Goal: Transaction & Acquisition: Book appointment/travel/reservation

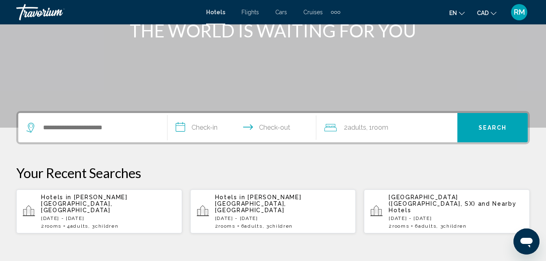
scroll to position [122, 0]
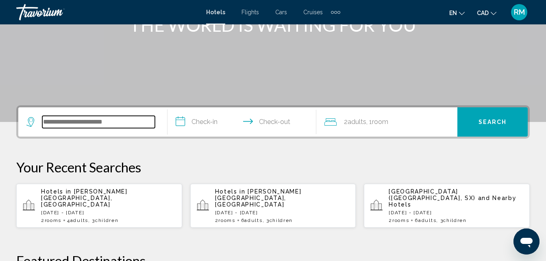
click at [105, 119] on input "Search widget" at bounding box center [98, 122] width 113 height 12
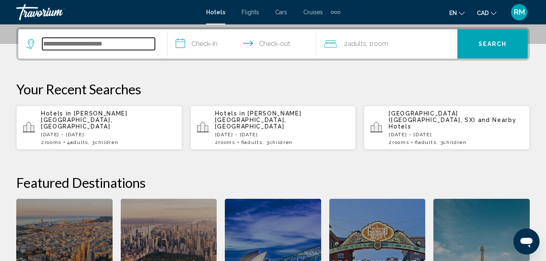
scroll to position [201, 0]
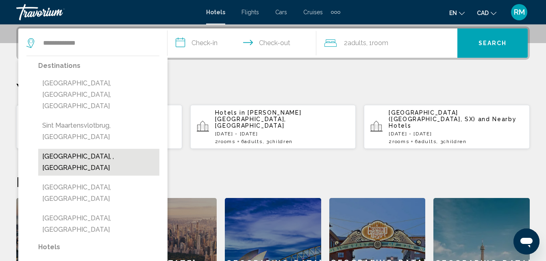
click at [69, 149] on button "Sint Maarten, , Sint Maarten" at bounding box center [98, 162] width 121 height 27
type input "**********"
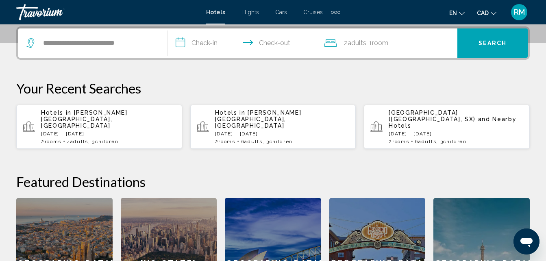
click at [203, 40] on input "**********" at bounding box center [243, 44] width 152 height 32
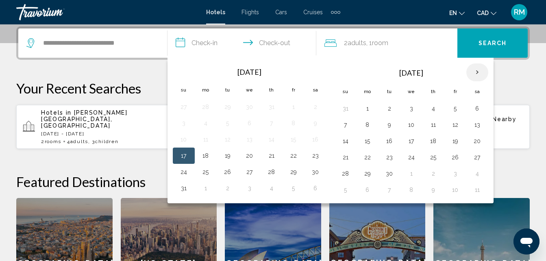
click at [482, 73] on th "Next month" at bounding box center [477, 72] width 22 height 18
click at [482, 72] on th "Next month" at bounding box center [477, 72] width 22 height 18
click at [433, 155] on button "25" at bounding box center [432, 157] width 13 height 11
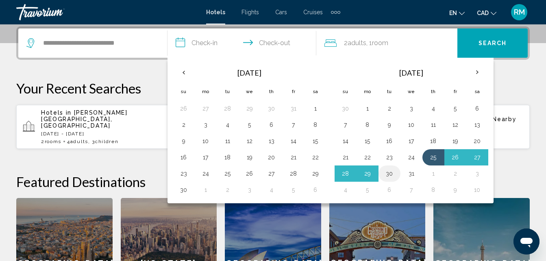
click at [385, 174] on button "30" at bounding box center [389, 173] width 13 height 11
type input "**********"
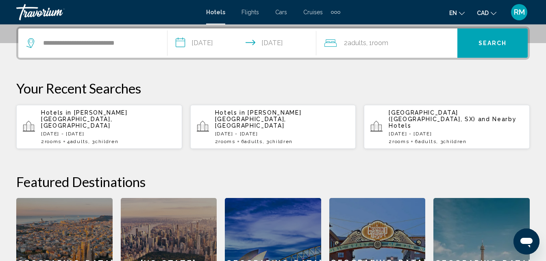
click at [495, 41] on span "Search" at bounding box center [492, 43] width 28 height 6
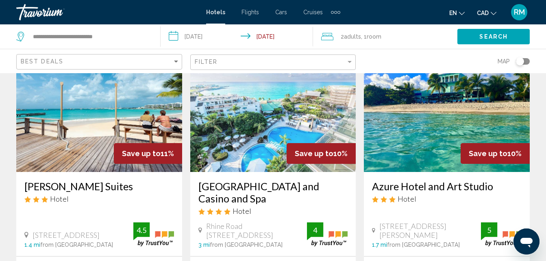
scroll to position [691, 0]
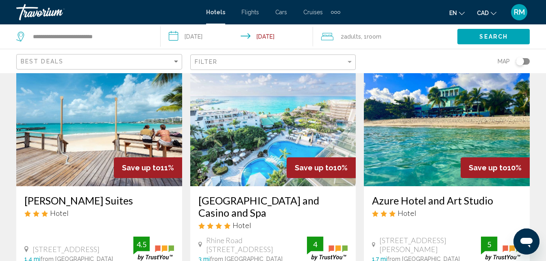
click at [279, 134] on img "Main content" at bounding box center [273, 121] width 166 height 130
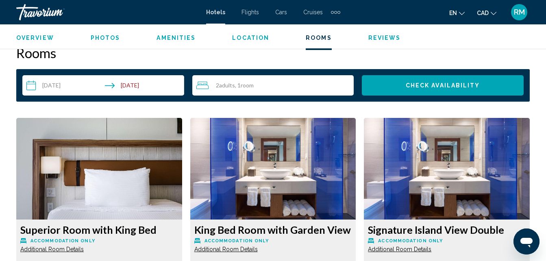
scroll to position [1178, 0]
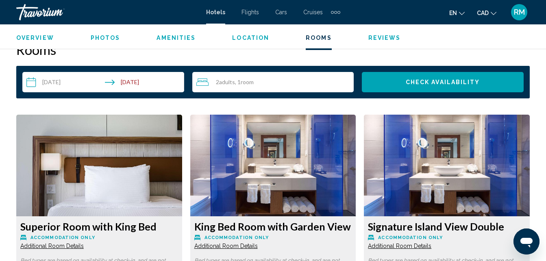
click at [259, 78] on div "2 Adult Adults , 1 Room rooms" at bounding box center [275, 82] width 158 height 10
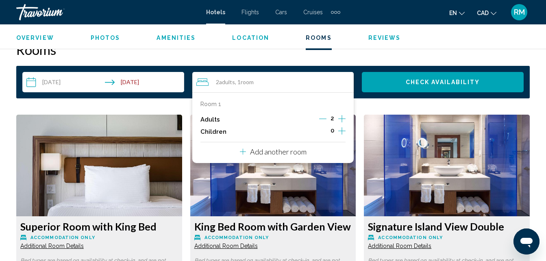
click at [342, 135] on icon "Increment children" at bounding box center [341, 131] width 7 height 10
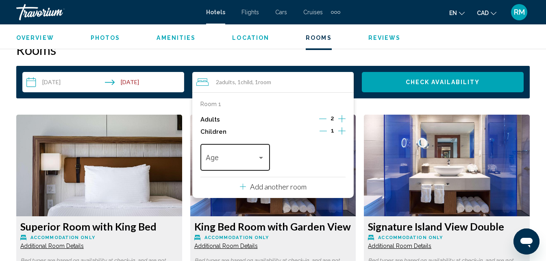
click at [262, 159] on div "Travelers: 2 adults, 1 child" at bounding box center [260, 157] width 7 height 6
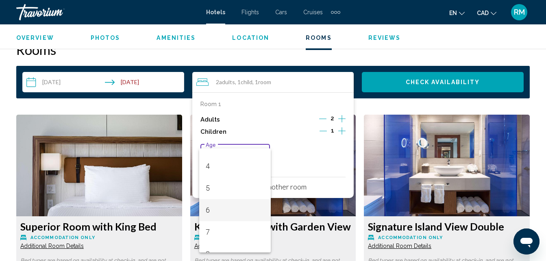
scroll to position [81, 0]
click at [212, 210] on span "6" at bounding box center [235, 210] width 58 height 22
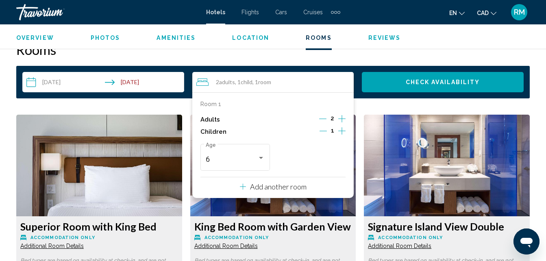
click at [282, 189] on p "Add another room" at bounding box center [278, 186] width 56 height 9
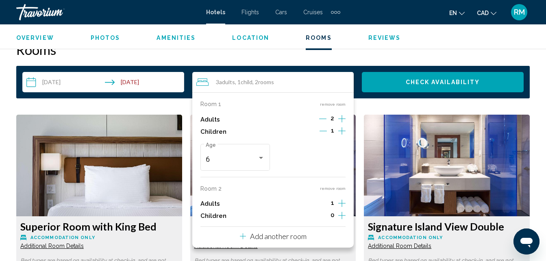
click at [339, 123] on icon "Increment adults" at bounding box center [341, 119] width 7 height 10
click at [324, 202] on icon "Decrement adults" at bounding box center [322, 202] width 7 height 7
click at [342, 136] on icon "Increment children" at bounding box center [341, 131] width 7 height 10
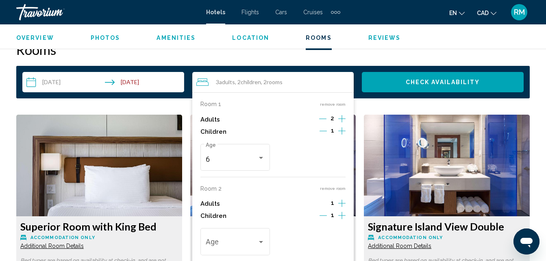
click at [349, 215] on div "Room 1 remove room Adults 2 Children 1 6 Age Room 2 remove room Adults 1 Childr…" at bounding box center [273, 187] width 162 height 190
click at [342, 134] on icon "Increment children" at bounding box center [341, 130] width 7 height 7
click at [262, 244] on div "Travelers: 3 adults, 3 children" at bounding box center [260, 242] width 7 height 6
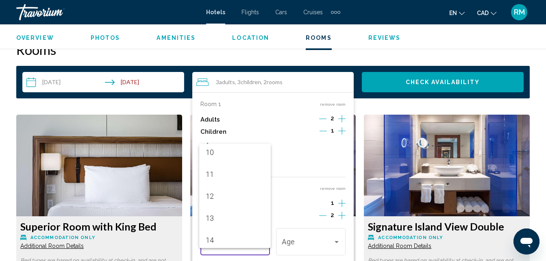
scroll to position [291, 0]
click at [234, 167] on span "14" at bounding box center [235, 171] width 58 height 22
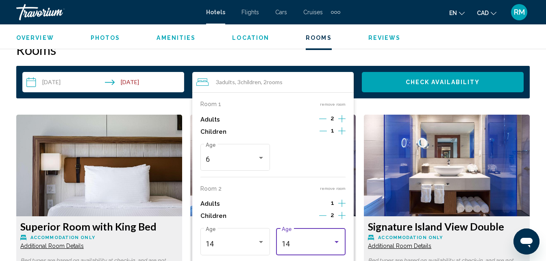
click at [323, 245] on div "14" at bounding box center [306, 244] width 51 height 8
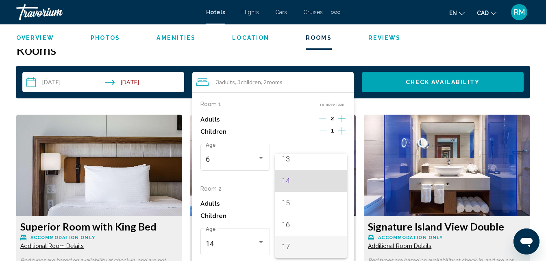
click at [298, 244] on span "17" at bounding box center [310, 247] width 58 height 22
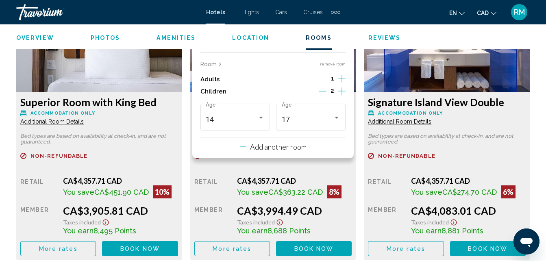
scroll to position [1340, 0]
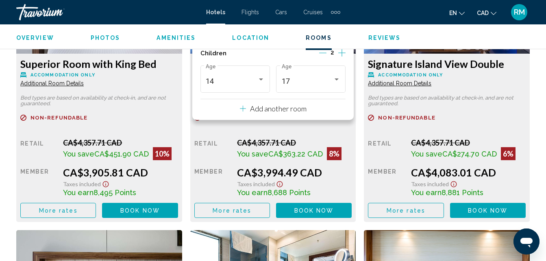
click at [266, 111] on p "Add another room" at bounding box center [278, 108] width 56 height 9
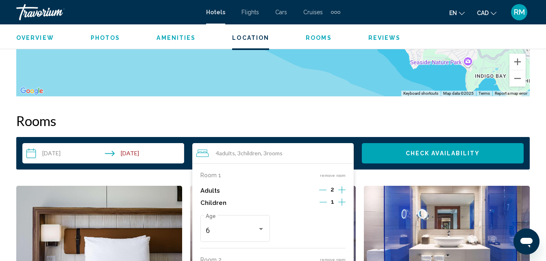
scroll to position [1097, 0]
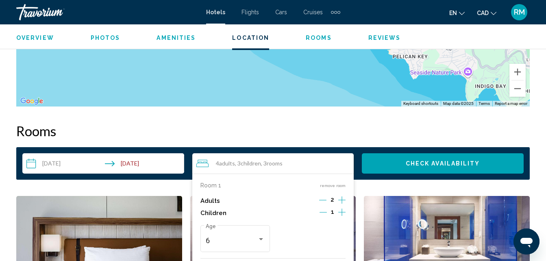
click at [441, 154] on button "Check Availability" at bounding box center [443, 163] width 162 height 20
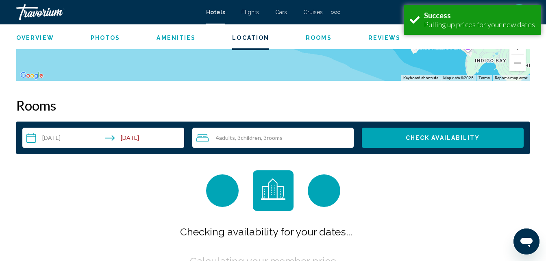
scroll to position [1170, 0]
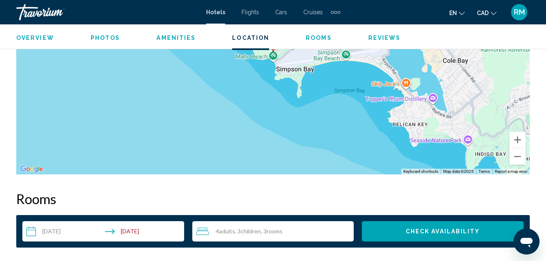
scroll to position [1050, 0]
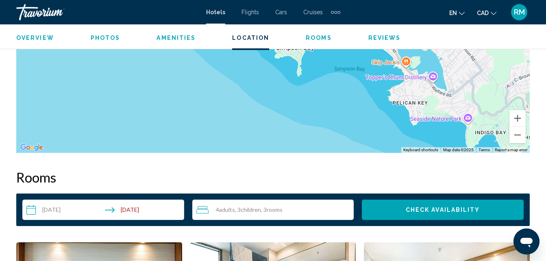
click at [303, 209] on div "4 Adult Adults , 3 Child Children , 3 Room rooms" at bounding box center [275, 210] width 158 height 10
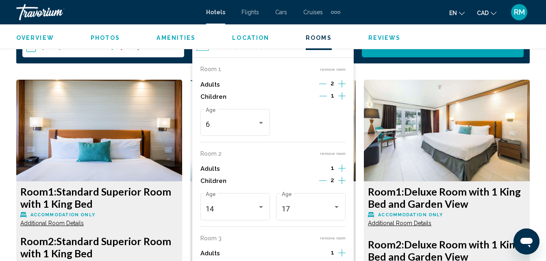
scroll to position [1253, 0]
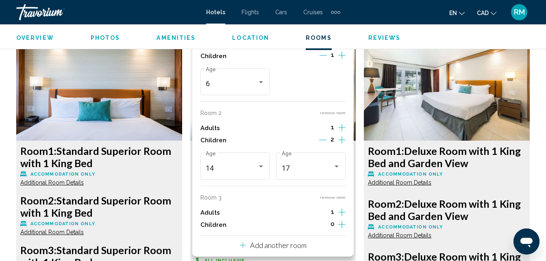
click at [333, 113] on button "remove room" at bounding box center [333, 112] width 26 height 5
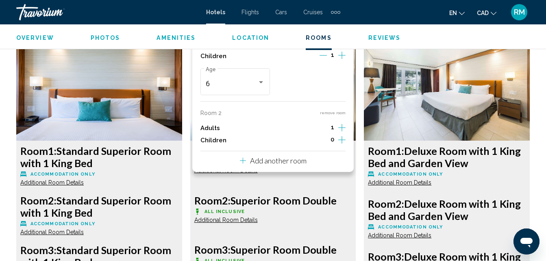
click at [333, 113] on button "remove room" at bounding box center [333, 112] width 26 height 5
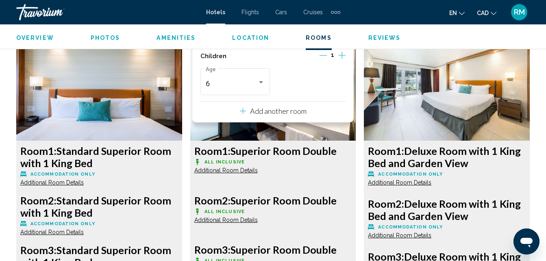
scroll to position [1172, 0]
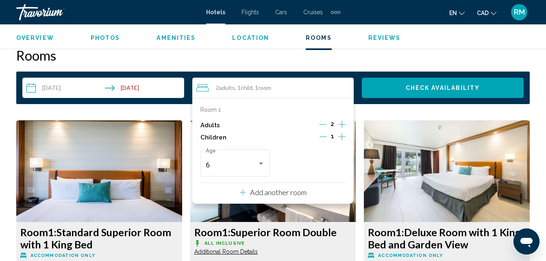
click at [442, 86] on span "Check Availability" at bounding box center [442, 88] width 74 height 6
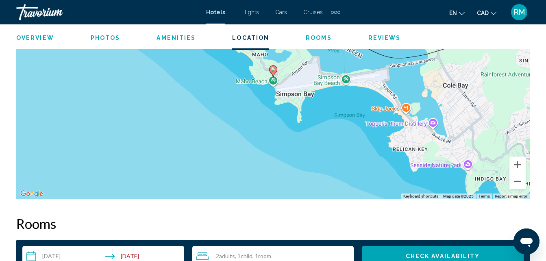
scroll to position [1171, 0]
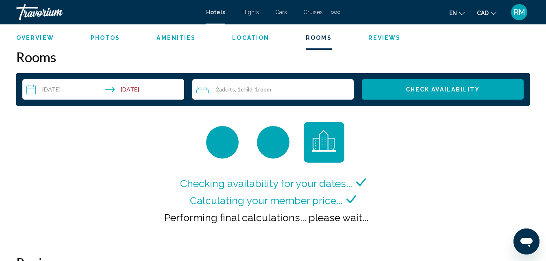
click at [535, 241] on div "Open messaging window" at bounding box center [526, 241] width 24 height 24
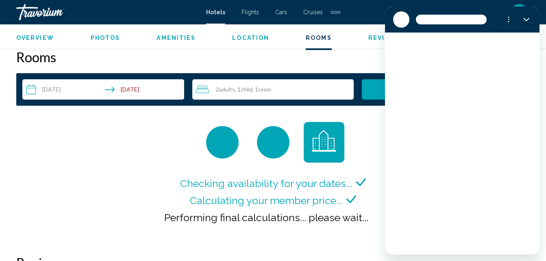
scroll to position [0, 0]
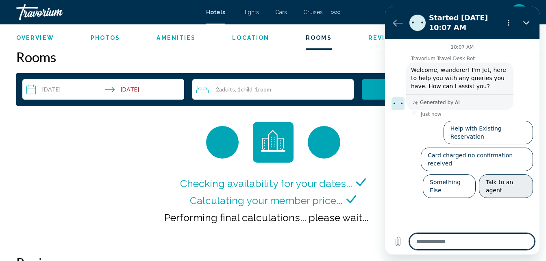
click at [507, 174] on button "Talk to an agent" at bounding box center [505, 186] width 54 height 24
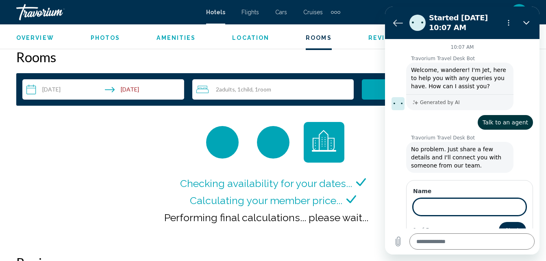
type textarea "*"
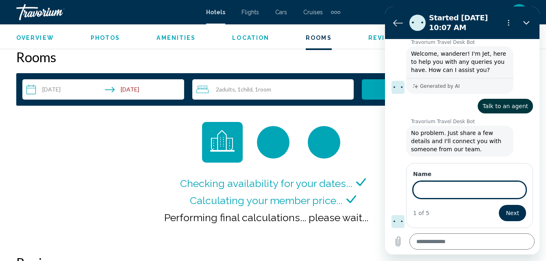
scroll to position [16, 0]
type input "**********"
click at [510, 215] on span "Next" at bounding box center [511, 213] width 13 height 10
type textarea "*"
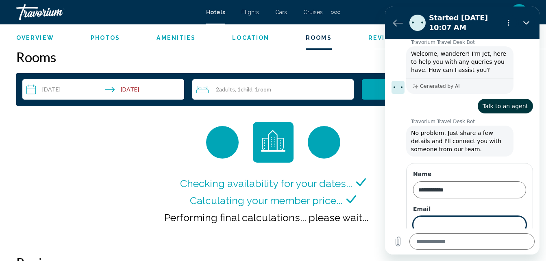
scroll to position [51, 0]
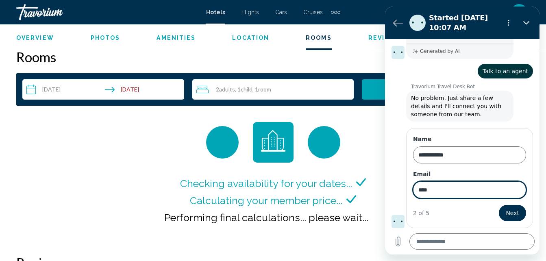
type input "**********"
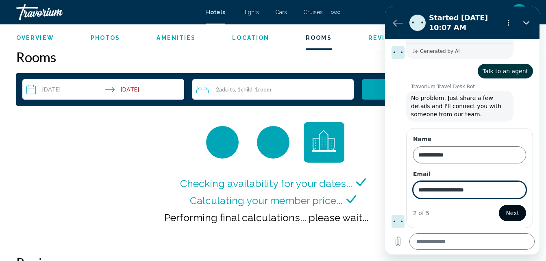
click at [511, 217] on span "Next" at bounding box center [511, 213] width 13 height 10
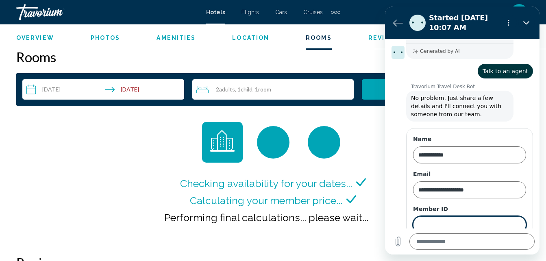
scroll to position [86, 0]
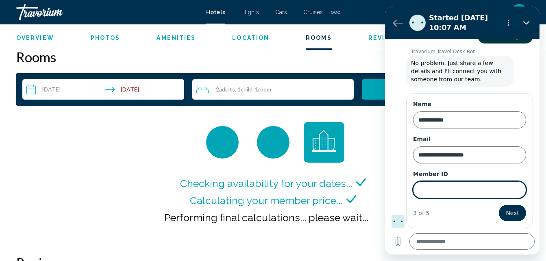
type textarea "*"
type input "******"
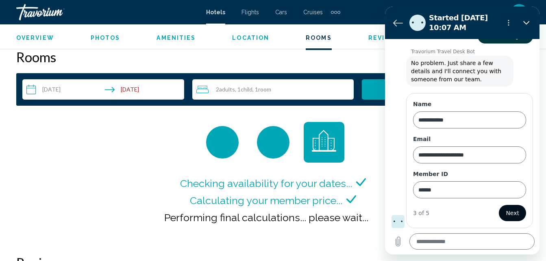
click at [510, 210] on span "Next" at bounding box center [511, 213] width 13 height 10
type textarea "*"
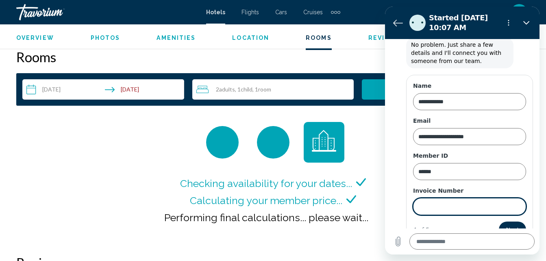
scroll to position [121, 0]
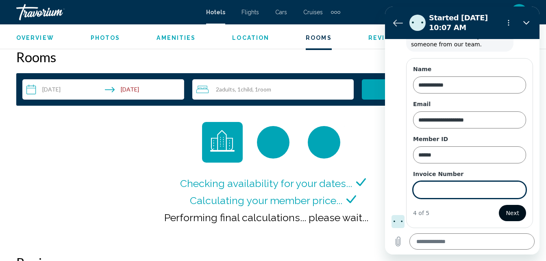
click at [510, 215] on span "Next" at bounding box center [511, 213] width 13 height 10
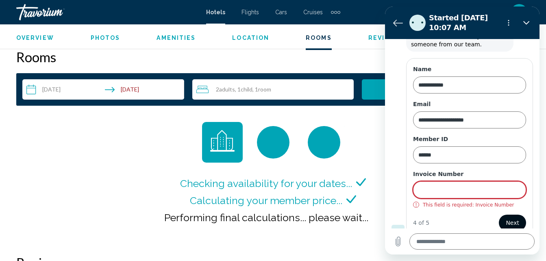
scroll to position [131, 0]
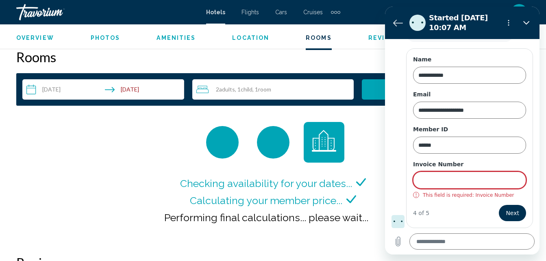
click at [474, 177] on input "Invoice Number" at bounding box center [469, 179] width 113 height 17
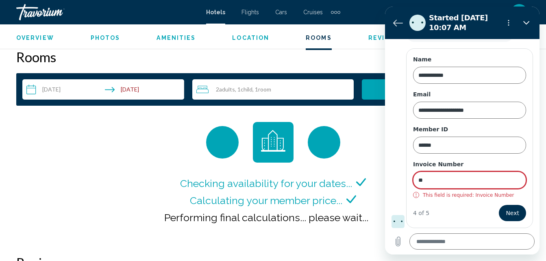
scroll to position [121, 0]
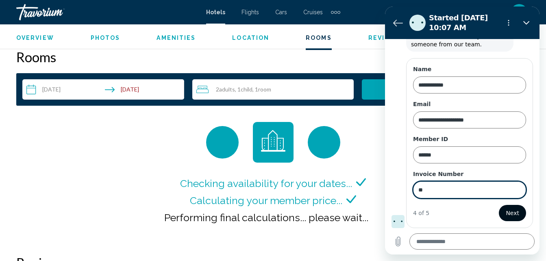
type input "**"
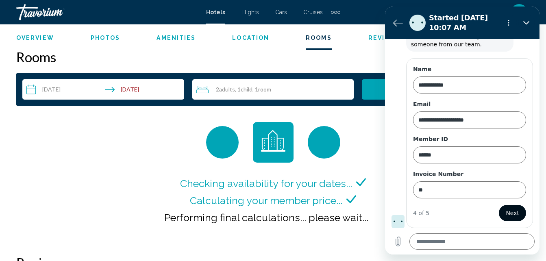
click at [511, 213] on span "Next" at bounding box center [511, 213] width 13 height 10
type textarea "*"
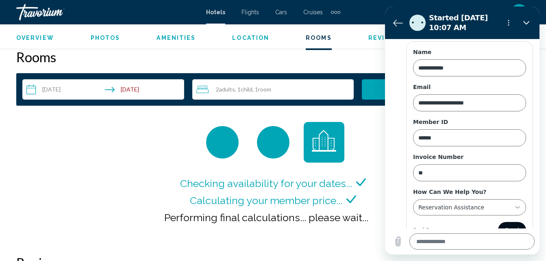
scroll to position [155, 0]
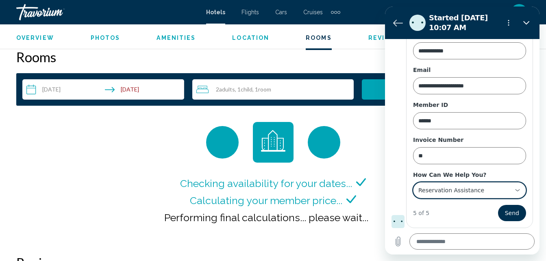
click at [514, 188] on icon at bounding box center [517, 190] width 6 height 6
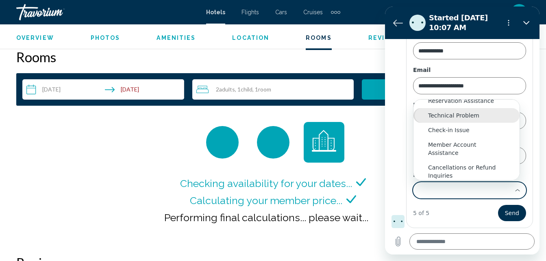
scroll to position [0, 0]
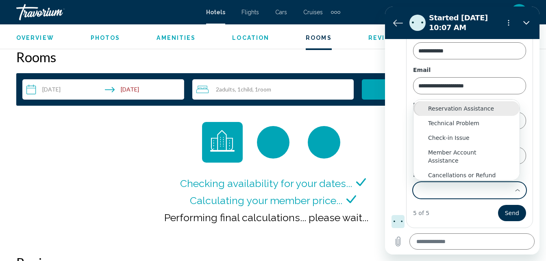
click at [452, 109] on div "Reservation Assistance" at bounding box center [466, 108] width 77 height 8
type input "**********"
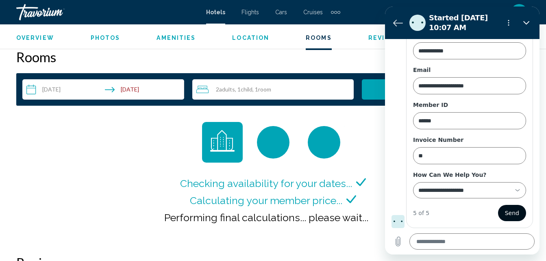
click at [504, 213] on span "Send" at bounding box center [511, 213] width 14 height 10
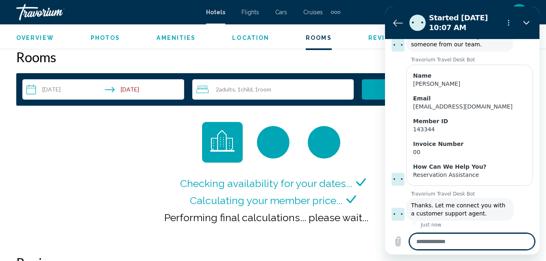
scroll to position [123, 0]
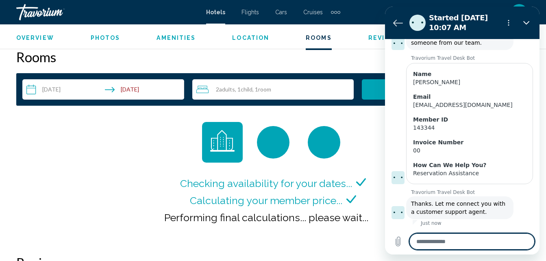
type textarea "*"
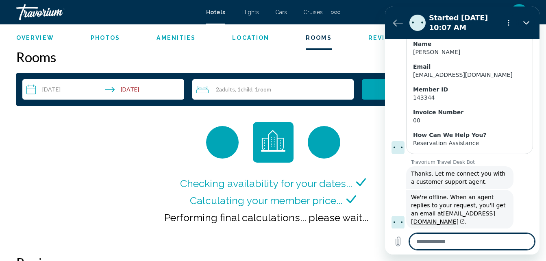
scroll to position [154, 0]
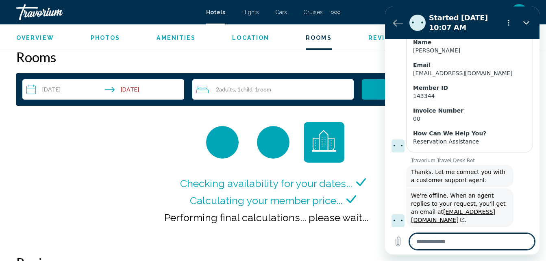
click at [432, 242] on textarea at bounding box center [471, 241] width 125 height 16
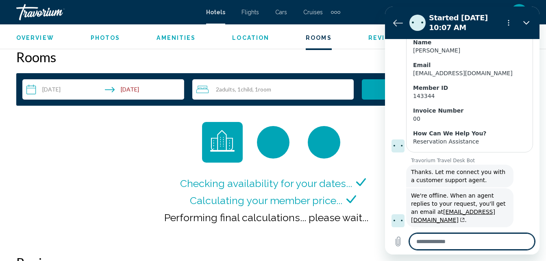
type textarea "*"
type textarea "**"
type textarea "*"
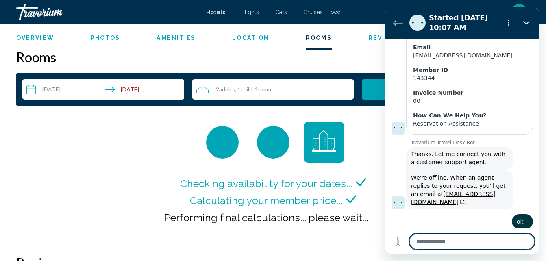
scroll to position [174, 0]
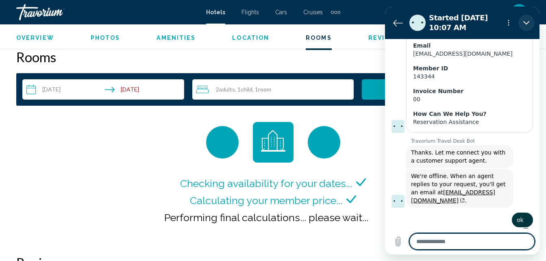
click at [524, 20] on icon "Close" at bounding box center [526, 22] width 6 height 6
type textarea "*"
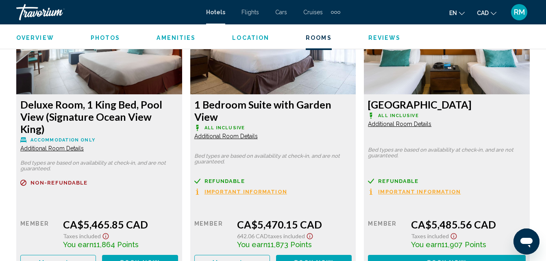
scroll to position [3006, 0]
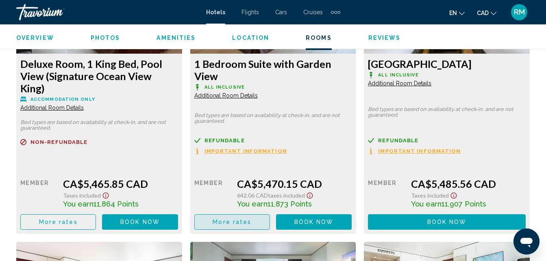
click at [241, 219] on span "More rates" at bounding box center [231, 222] width 39 height 6
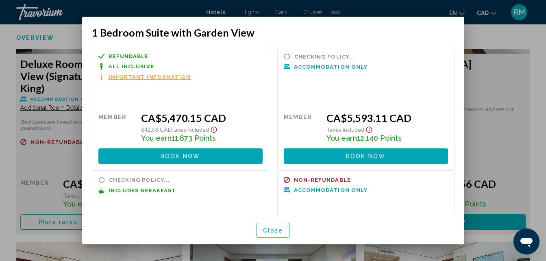
scroll to position [0, 0]
click at [175, 155] on span "Book now" at bounding box center [179, 156] width 39 height 6
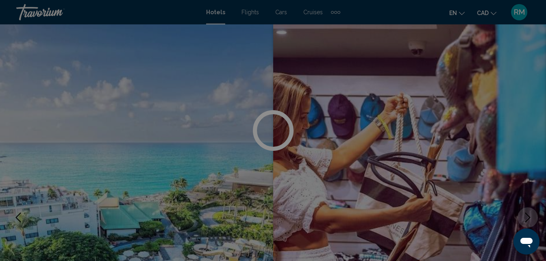
scroll to position [3006, 0]
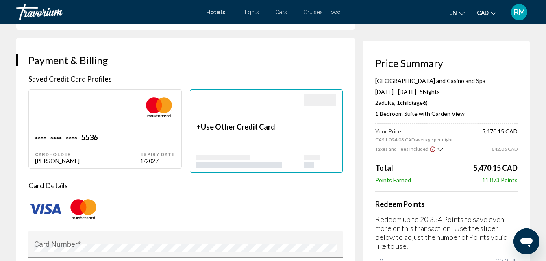
scroll to position [565, 0]
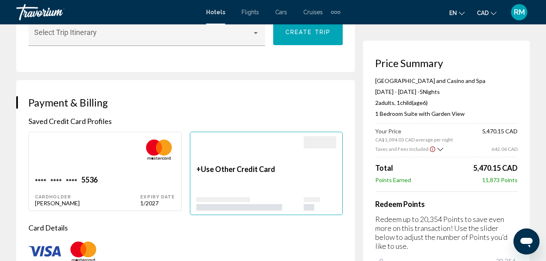
click at [511, 206] on h4 "Redeem Points" at bounding box center [446, 203] width 142 height 9
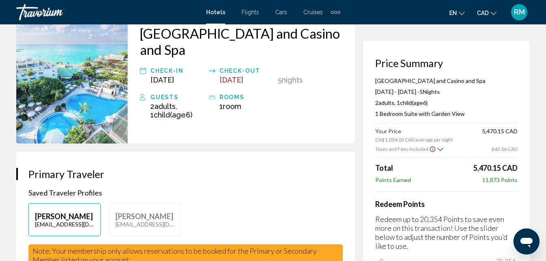
scroll to position [0, 0]
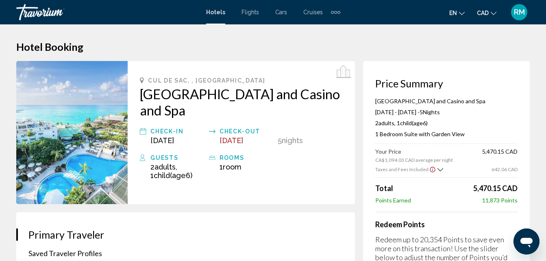
click at [483, 126] on div "2 Adult Adults , 1 Child Children ( Age 6)" at bounding box center [446, 122] width 142 height 7
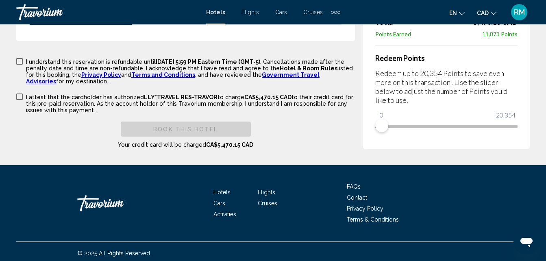
scroll to position [1310, 0]
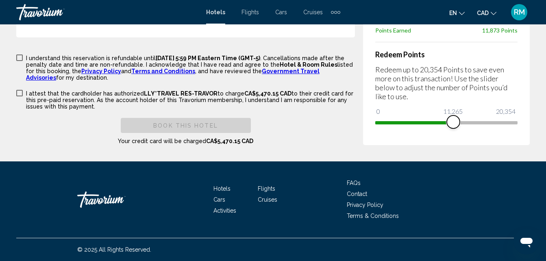
drag, startPoint x: 383, startPoint y: 122, endPoint x: 453, endPoint y: 126, distance: 69.9
click at [453, 126] on span "Main content" at bounding box center [452, 121] width 13 height 13
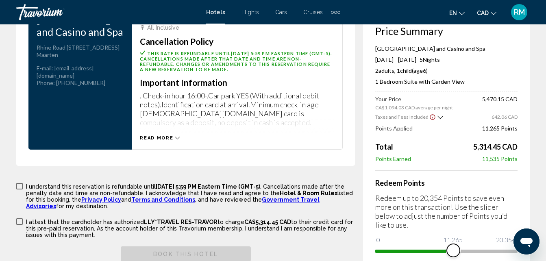
scroll to position [1228, 0]
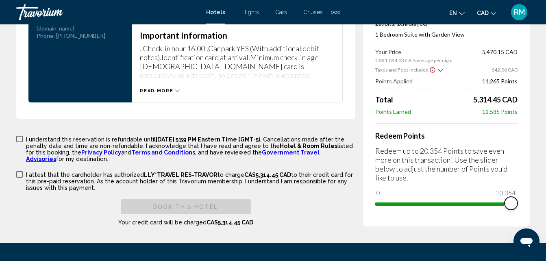
drag, startPoint x: 456, startPoint y: 200, endPoint x: 521, endPoint y: 199, distance: 65.0
click at [521, 199] on div "Price Summary Sonesta Maho Beach Resort and Casino and Spa Dec 25, 2025 - Dec 3…" at bounding box center [446, 93] width 167 height 265
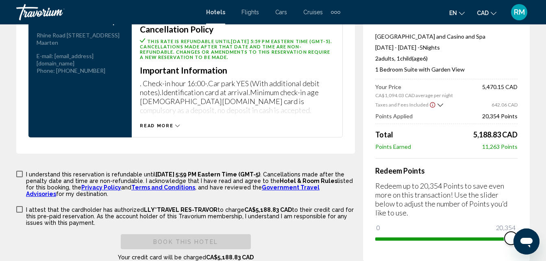
scroll to position [1269, 0]
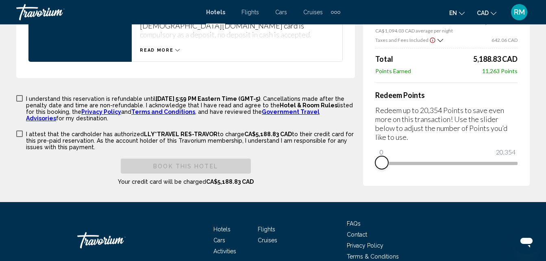
drag, startPoint x: 509, startPoint y: 162, endPoint x: 363, endPoint y: 172, distance: 146.1
click at [363, 172] on div "Price Summary Sonesta Maho Beach Resort and Casino and Spa Dec 25, 2025 - Dec 3…" at bounding box center [446, 59] width 167 height 254
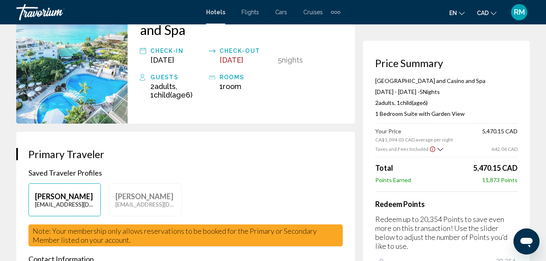
scroll to position [0, 0]
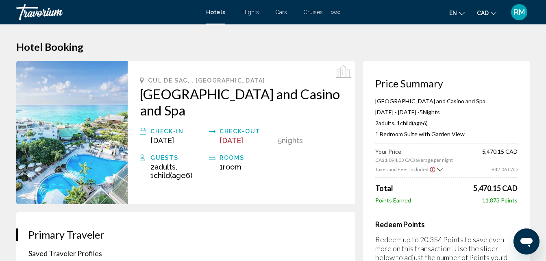
click at [251, 12] on span "Flights" at bounding box center [249, 12] width 17 height 6
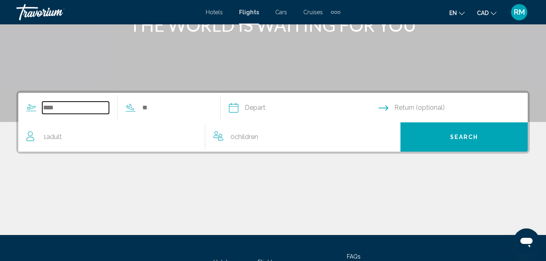
click at [65, 108] on input "Search widget" at bounding box center [75, 108] width 67 height 12
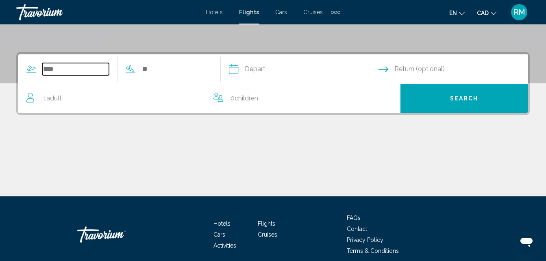
scroll to position [186, 0]
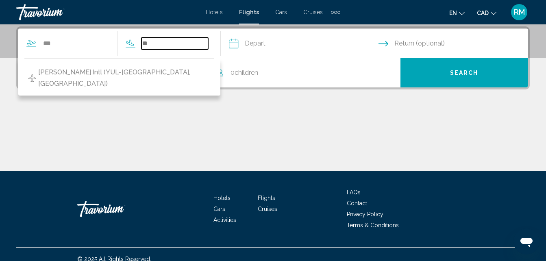
click at [168, 43] on input "Search widget" at bounding box center [174, 43] width 67 height 12
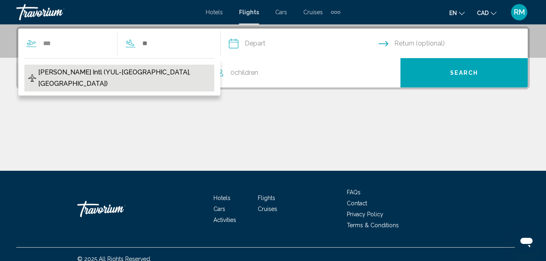
click at [123, 71] on span "Pierre Elliott Trudeau Intl (YUL-Montreal, CA)" at bounding box center [124, 78] width 172 height 23
type input "**********"
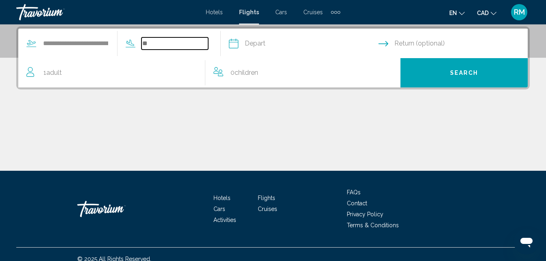
click at [183, 40] on input "Search widget" at bounding box center [174, 43] width 67 height 12
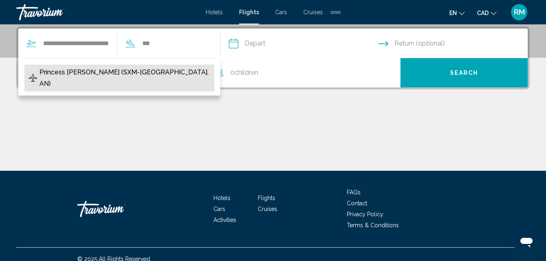
click at [97, 71] on span "Princess Juliana Intl (SXM-St Maarten, AN)" at bounding box center [124, 78] width 171 height 23
type input "**********"
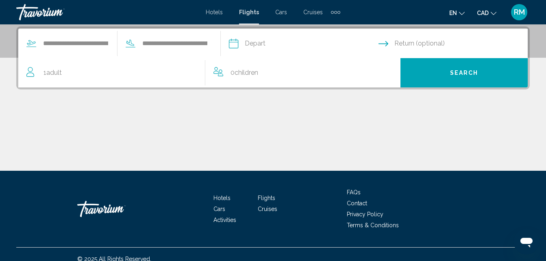
click at [290, 44] on input "Depart date" at bounding box center [303, 45] width 153 height 32
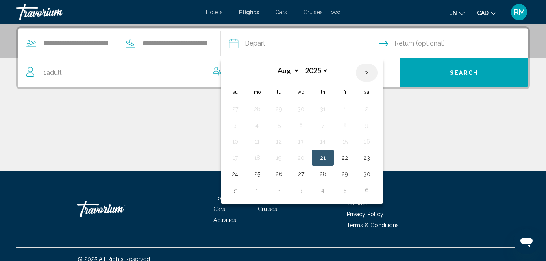
click at [377, 78] on th "Next month" at bounding box center [366, 73] width 22 height 18
select select "**"
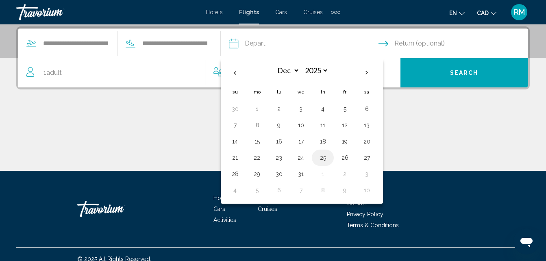
click at [329, 154] on button "25" at bounding box center [322, 157] width 13 height 11
type input "**********"
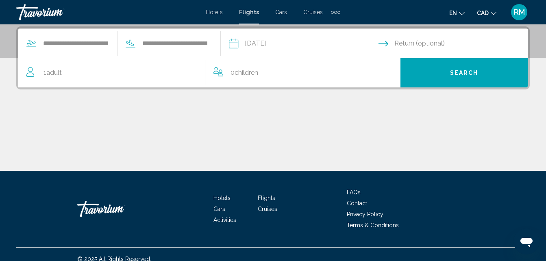
click at [424, 39] on input "Return date" at bounding box center [454, 45] width 153 height 32
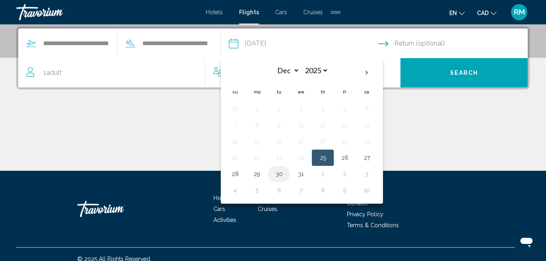
click at [285, 173] on button "30" at bounding box center [278, 173] width 13 height 11
type input "**********"
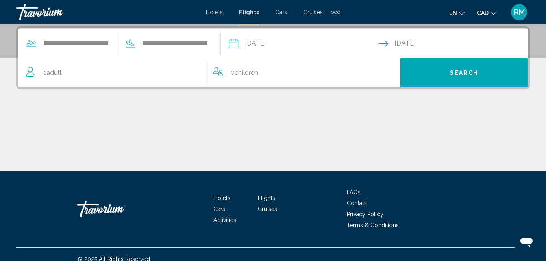
click at [106, 81] on div "1 Adult Adults" at bounding box center [115, 72] width 179 height 29
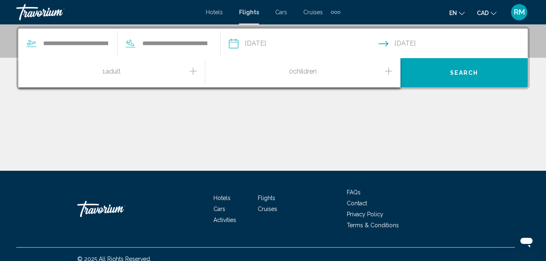
click at [195, 70] on icon "Increment adults" at bounding box center [192, 71] width 7 height 10
click at [389, 70] on icon "Increment children" at bounding box center [388, 71] width 7 height 10
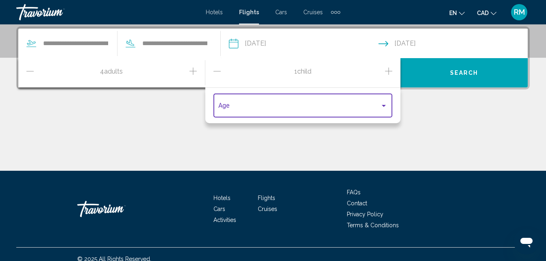
click at [386, 104] on div "Travelers: 4 adults, 1 child" at bounding box center [383, 105] width 7 height 6
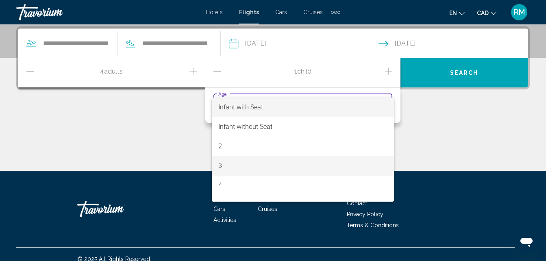
scroll to position [41, 0]
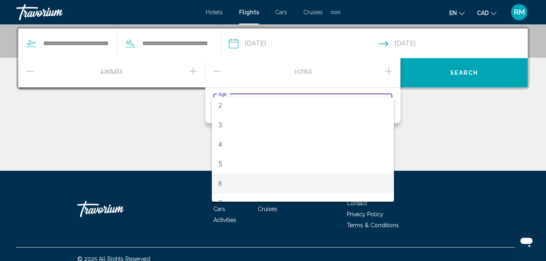
click at [228, 181] on span "6" at bounding box center [302, 183] width 169 height 19
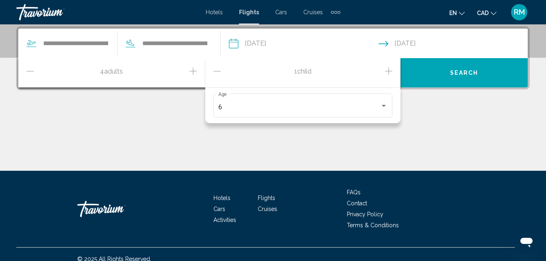
click at [388, 72] on icon "Increment children" at bounding box center [388, 71] width 7 height 10
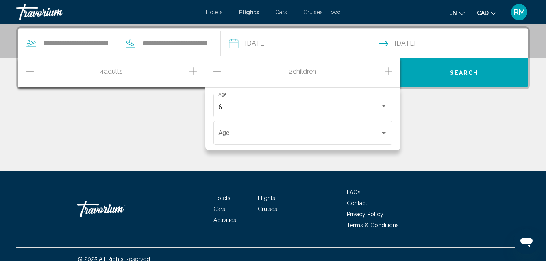
click at [388, 71] on icon "Increment children" at bounding box center [388, 70] width 7 height 7
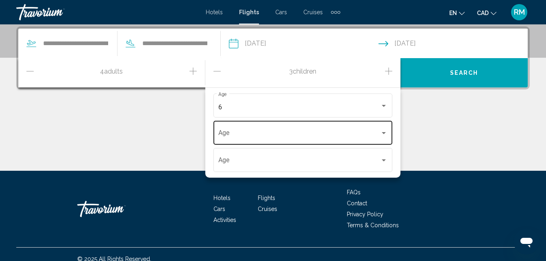
click at [328, 127] on div "Age" at bounding box center [302, 132] width 169 height 26
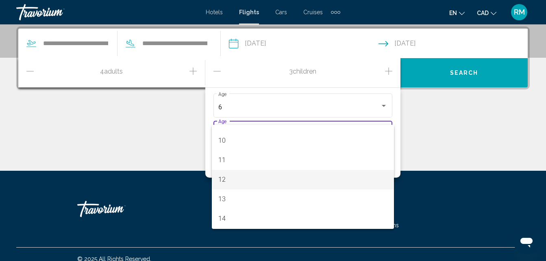
scroll to position [203, 0]
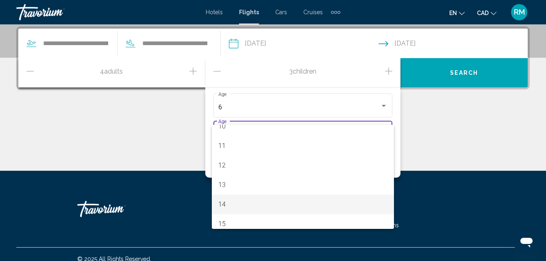
click at [244, 205] on span "14" at bounding box center [302, 204] width 169 height 19
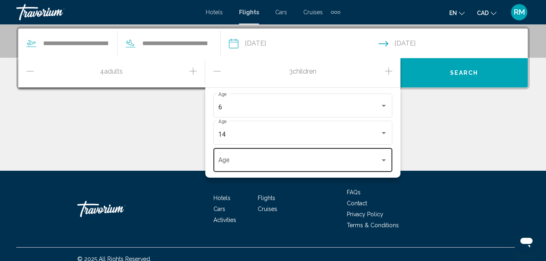
click at [279, 157] on div "Age" at bounding box center [302, 159] width 169 height 26
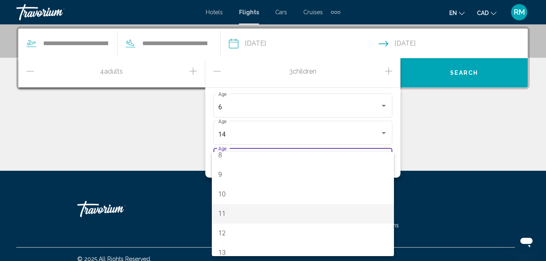
scroll to position [244, 0]
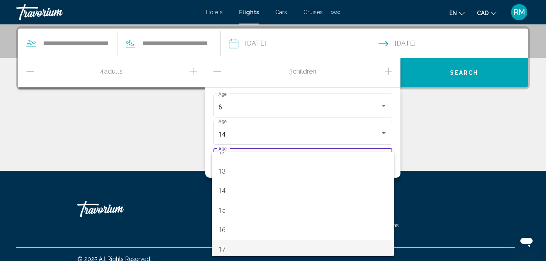
click at [229, 250] on span "17" at bounding box center [302, 249] width 169 height 19
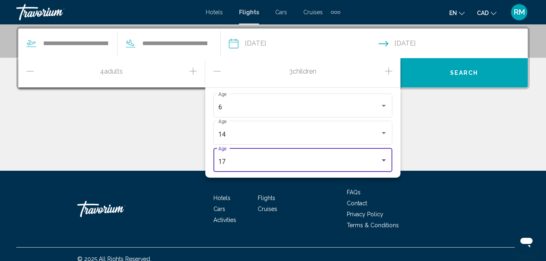
click at [472, 72] on span "Search" at bounding box center [464, 73] width 28 height 6
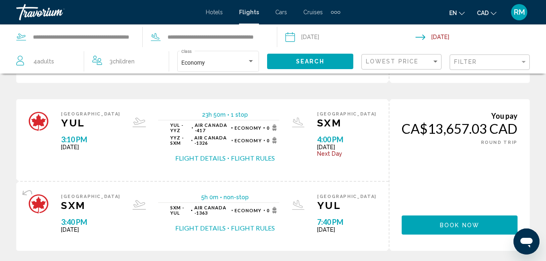
scroll to position [894, 0]
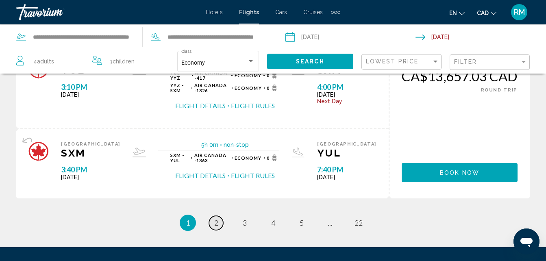
click at [220, 216] on link "page 2" at bounding box center [216, 223] width 14 height 14
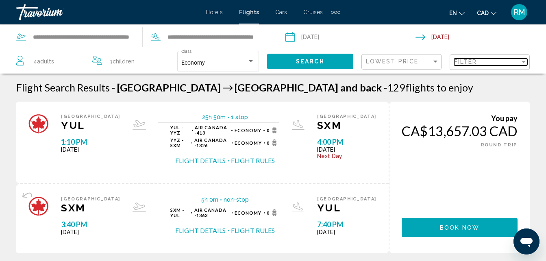
click at [522, 63] on div "Filter" at bounding box center [523, 62] width 4 height 2
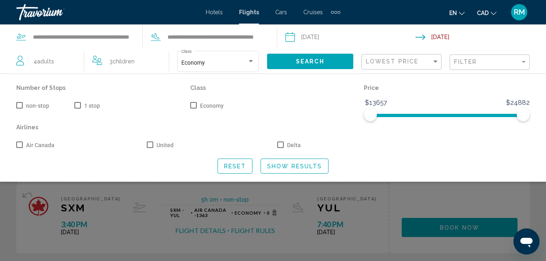
click at [19, 103] on span "Search widget" at bounding box center [19, 105] width 6 height 6
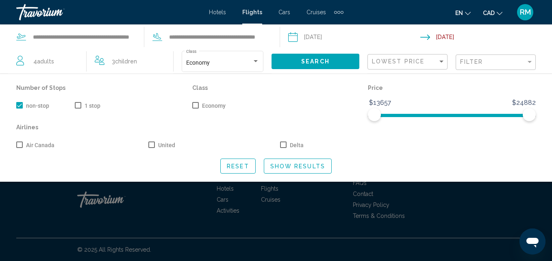
click at [290, 165] on span "Show Results" at bounding box center [297, 166] width 55 height 6
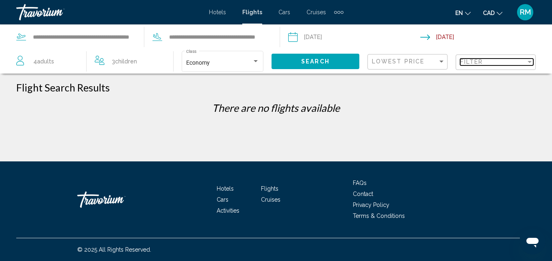
click at [520, 62] on div "Filter" at bounding box center [493, 61] width 66 height 6
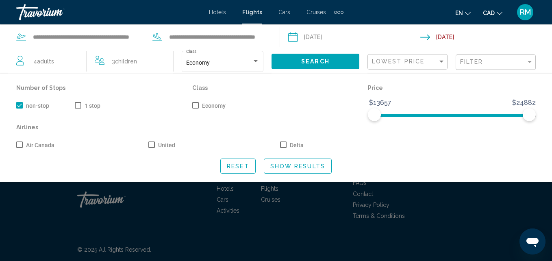
click at [79, 104] on span "Search widget" at bounding box center [78, 105] width 6 height 6
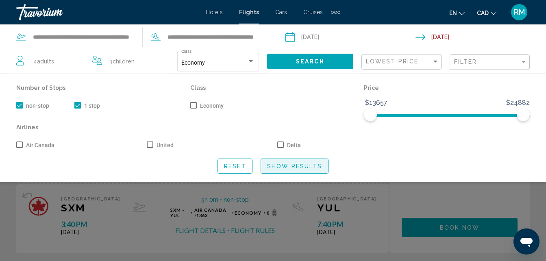
click at [303, 170] on button "Show Results" at bounding box center [294, 165] width 68 height 15
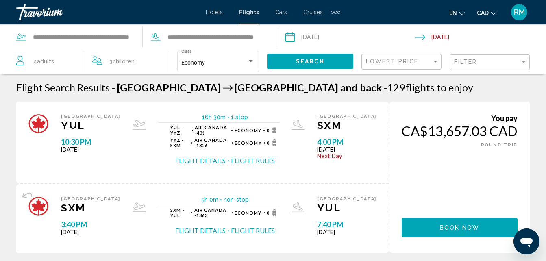
click at [251, 132] on div "YUL - YYZ Air Canada - 431 Economy 0 YYZ - SXM Air Canada - 1326 Economy 0 Flig…" at bounding box center [224, 145] width 109 height 40
click at [212, 156] on button "Flight Details" at bounding box center [200, 160] width 50 height 9
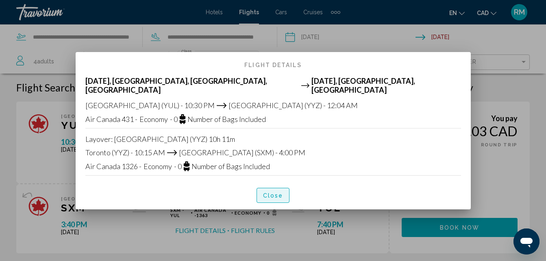
click at [273, 193] on span "Close" at bounding box center [273, 195] width 20 height 6
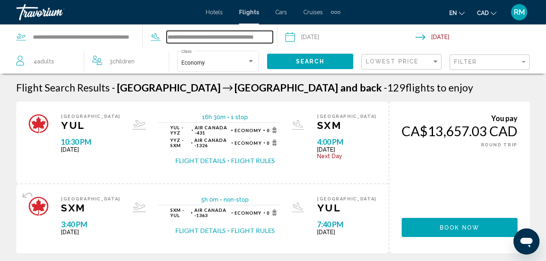
click at [228, 40] on input "**********" at bounding box center [220, 37] width 106 height 12
click at [255, 34] on input "**********" at bounding box center [220, 37] width 106 height 12
click at [222, 38] on input "**********" at bounding box center [220, 37] width 106 height 12
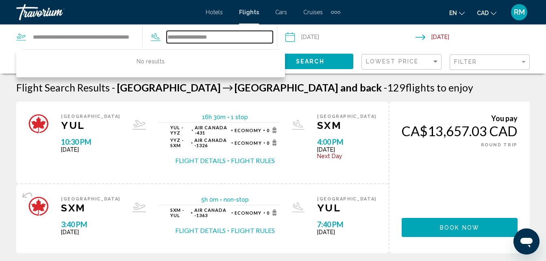
click at [182, 34] on input "**********" at bounding box center [220, 37] width 106 height 12
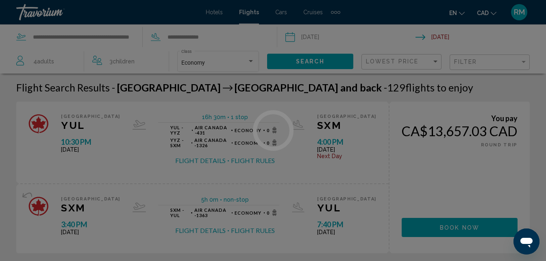
click at [218, 35] on div at bounding box center [273, 130] width 546 height 261
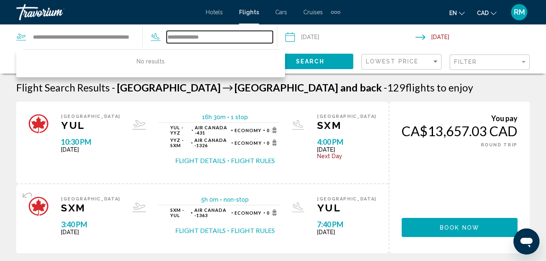
click at [212, 38] on input "**********" at bounding box center [220, 37] width 106 height 12
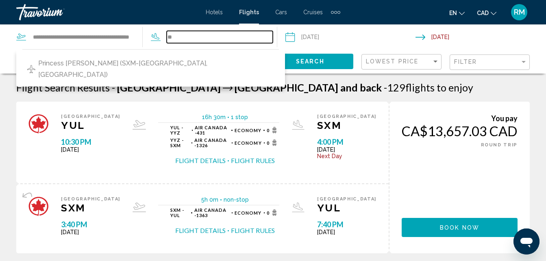
type input "*"
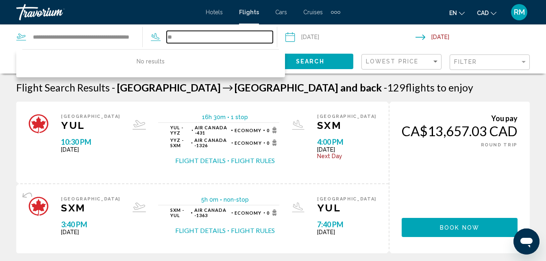
type input "*"
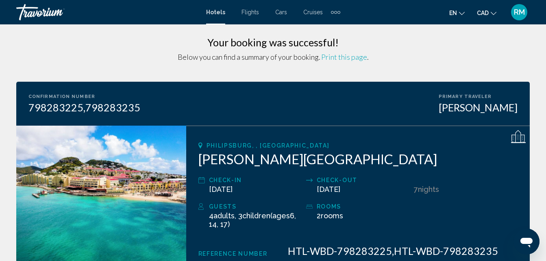
scroll to position [2, 0]
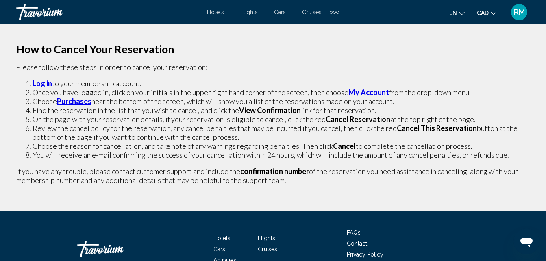
click at [517, 14] on span "RM" at bounding box center [518, 12] width 11 height 8
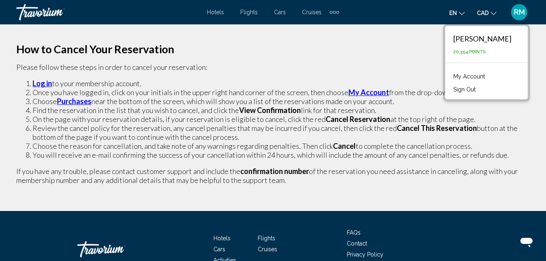
click at [477, 76] on link "My Account" at bounding box center [469, 76] width 40 height 11
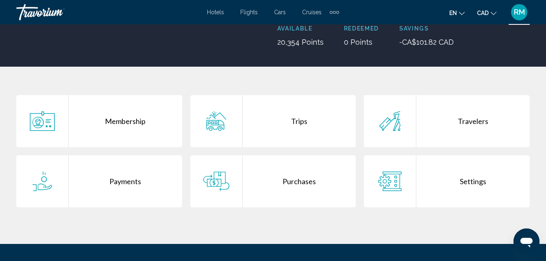
scroll to position [116, 0]
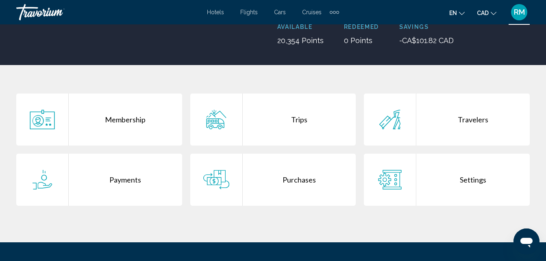
click at [302, 180] on div "Purchases" at bounding box center [298, 180] width 113 height 52
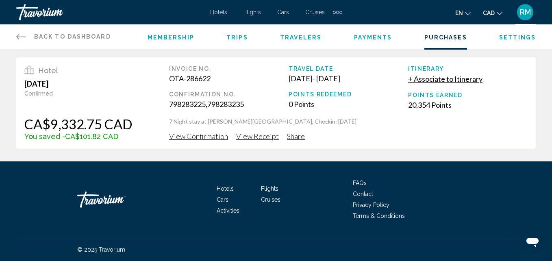
click at [189, 136] on span "View Confirmation" at bounding box center [198, 136] width 59 height 9
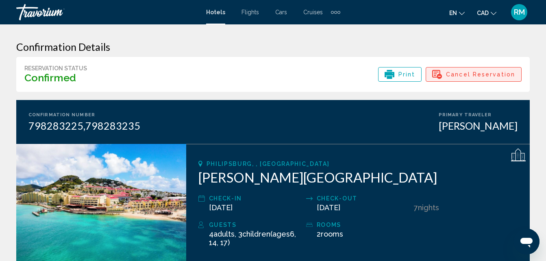
click at [494, 72] on span "Cancel Reservation" at bounding box center [480, 74] width 69 height 14
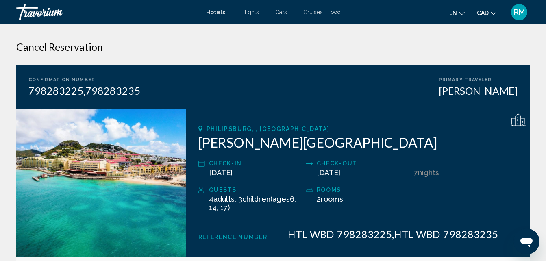
drag, startPoint x: 548, startPoint y: 23, endPoint x: 457, endPoint y: 32, distance: 91.0
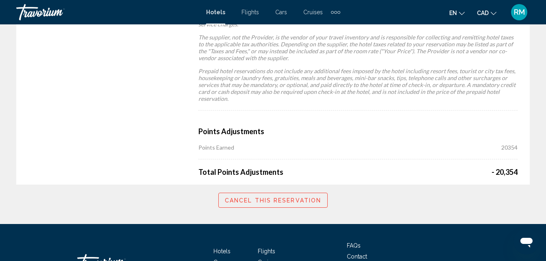
scroll to position [585, 0]
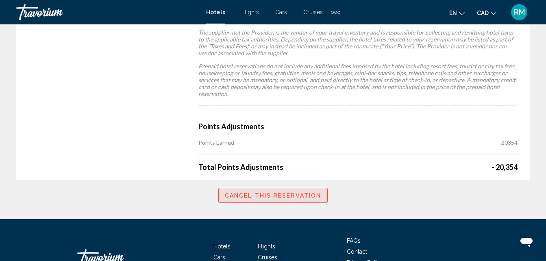
click at [303, 195] on span "Cancel this reservation" at bounding box center [273, 195] width 96 height 6
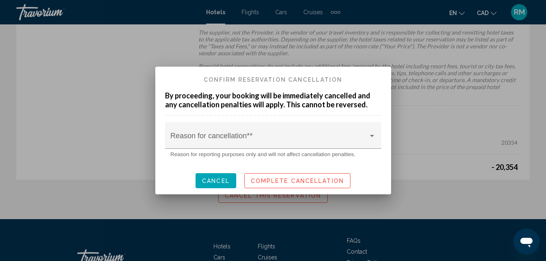
scroll to position [0, 0]
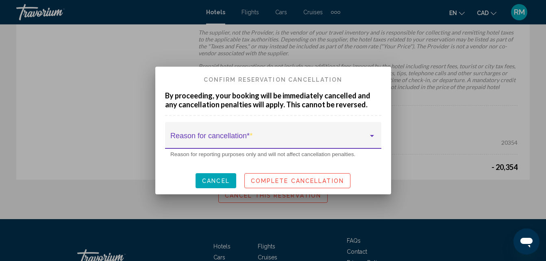
click at [327, 137] on span at bounding box center [269, 139] width 198 height 8
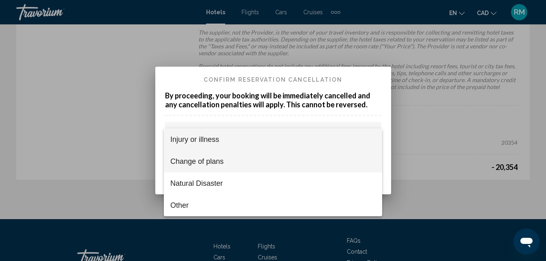
click at [211, 160] on span "Change of plans" at bounding box center [272, 161] width 205 height 22
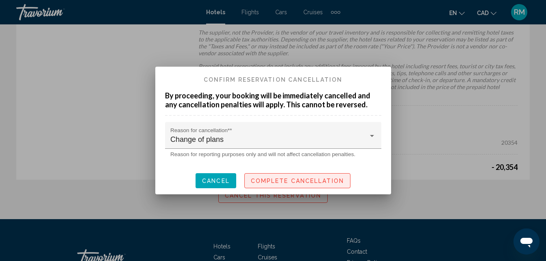
click at [312, 178] on span "Complete Cancellation" at bounding box center [297, 181] width 93 height 6
